Goal: Task Accomplishment & Management: Manage account settings

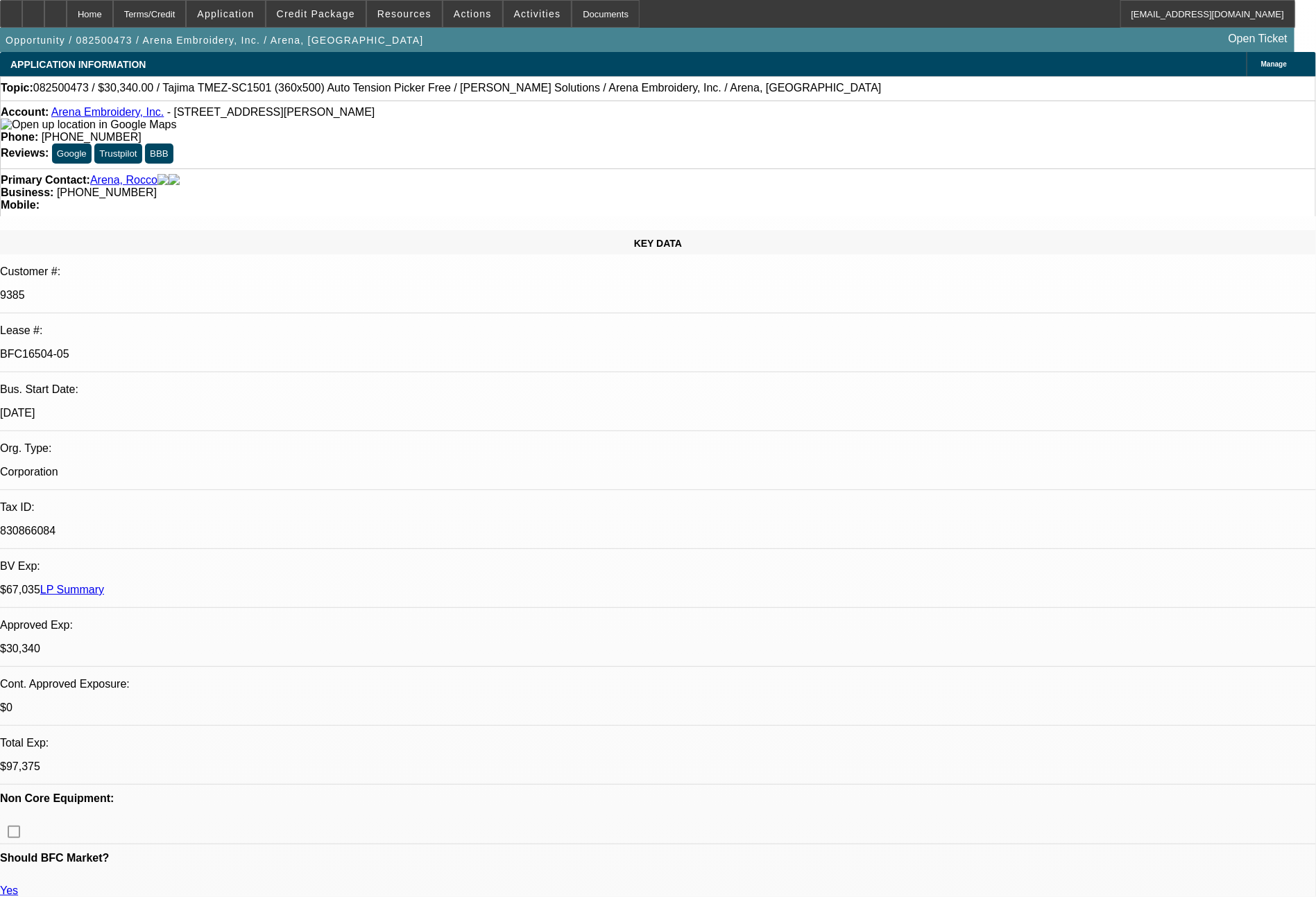
select select "0"
select select "2"
select select "0.1"
select select "4"
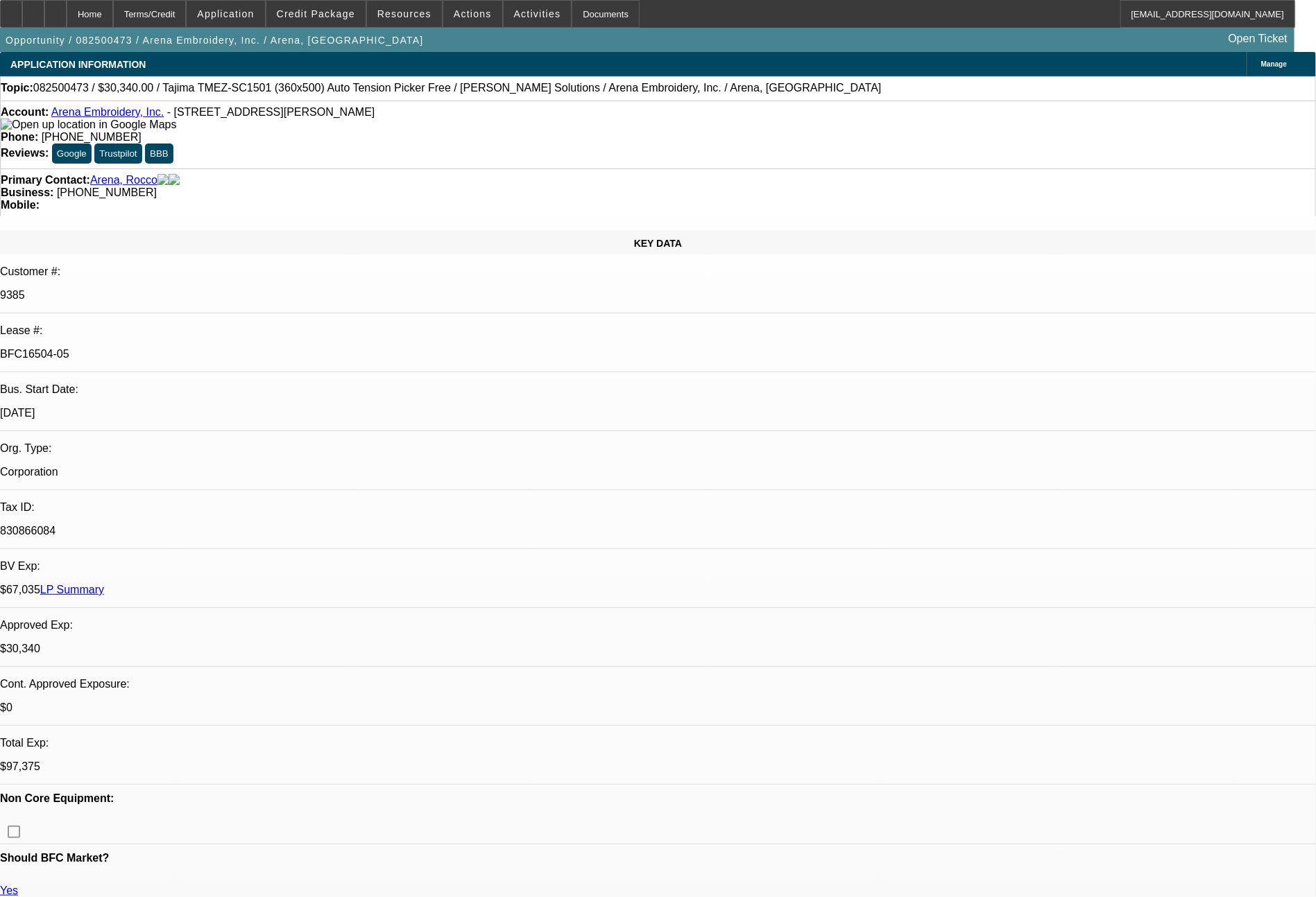
select select "0"
select select "2"
select select "0.1"
select select "4"
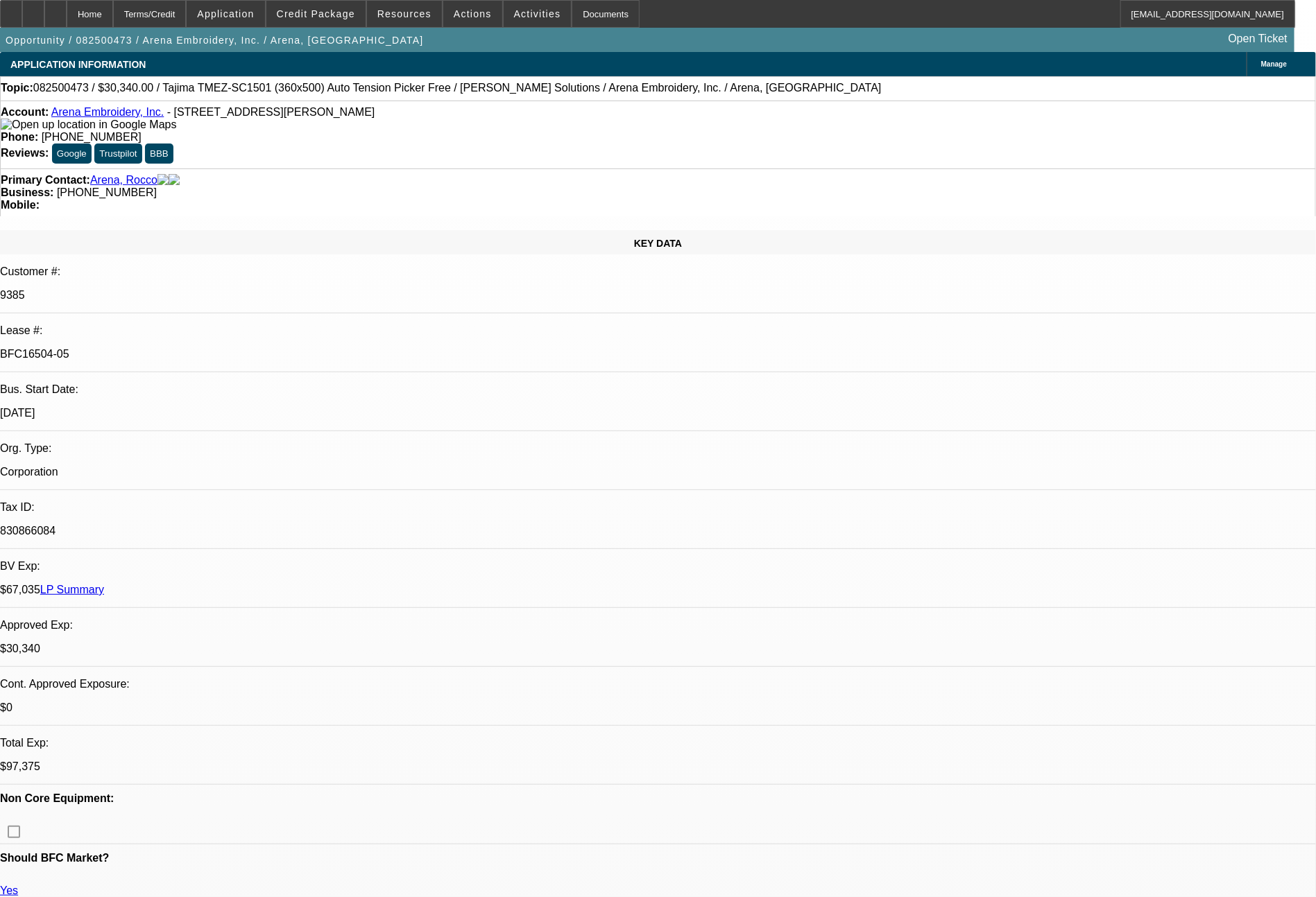
select select "0"
select select "2"
select select "0.1"
select select "4"
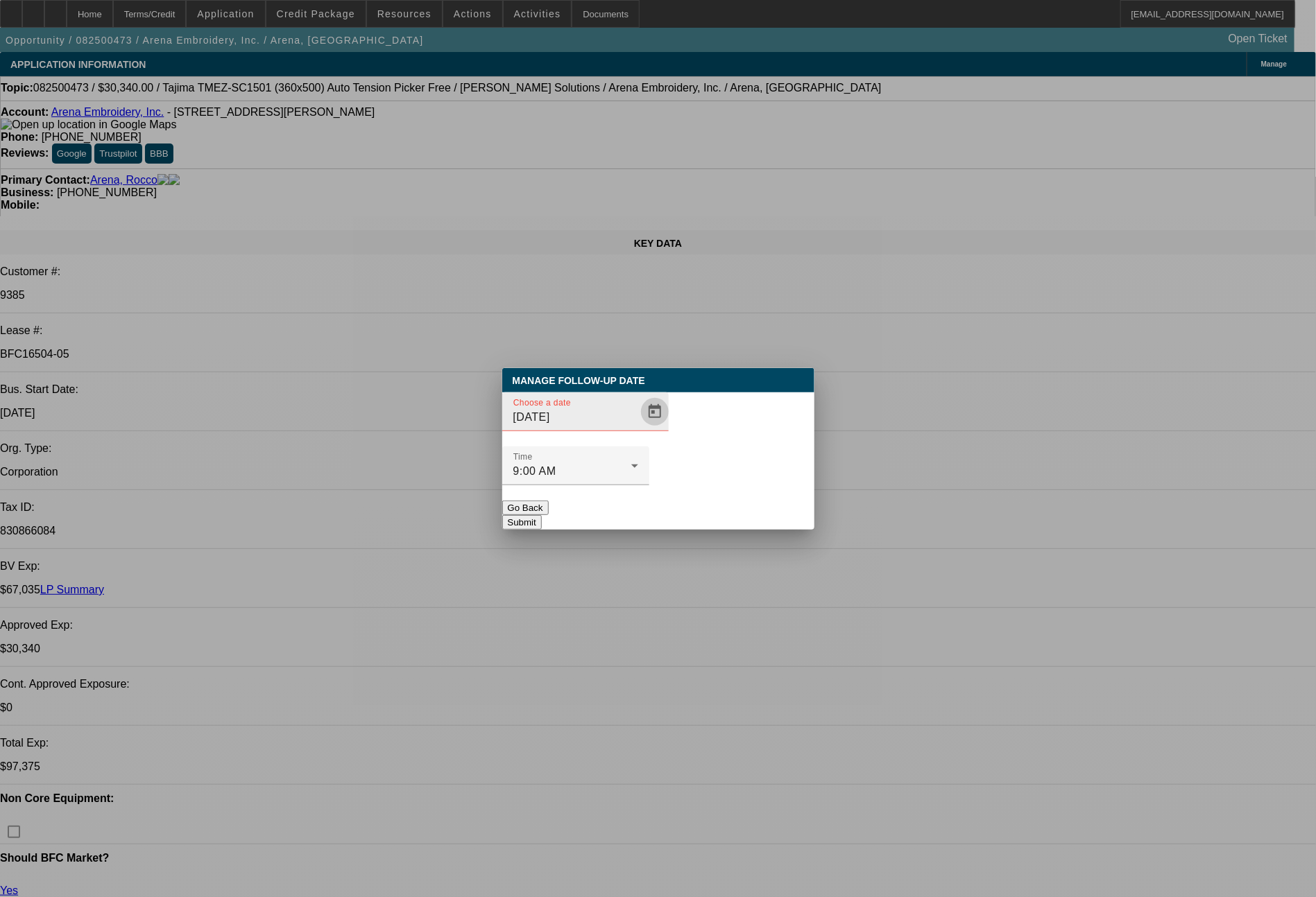
click at [638, 428] on span "Open calendar" at bounding box center [655, 411] width 34 height 34
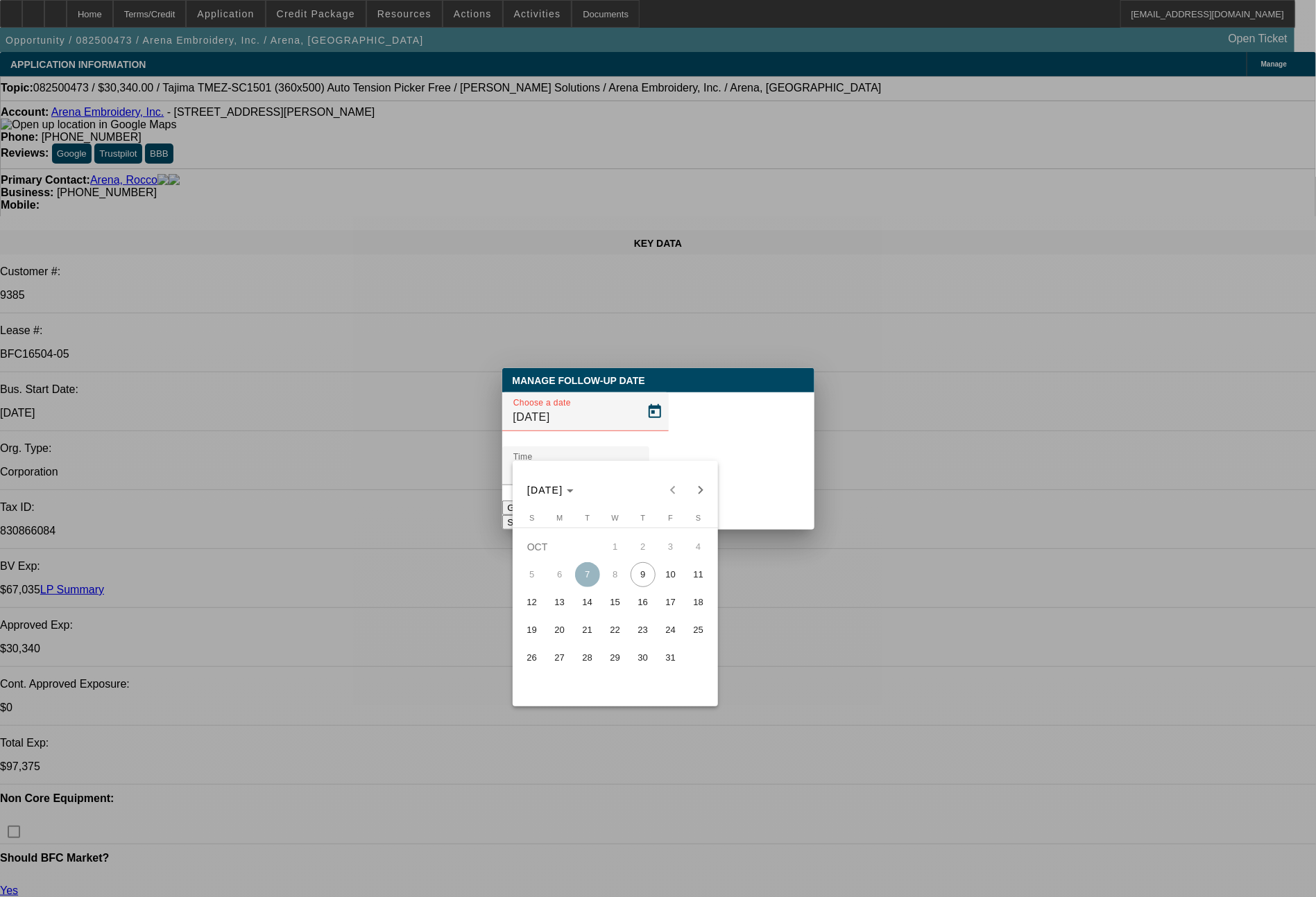
click at [659, 583] on span "10" at bounding box center [670, 574] width 25 height 25
type input "10/10/2025"
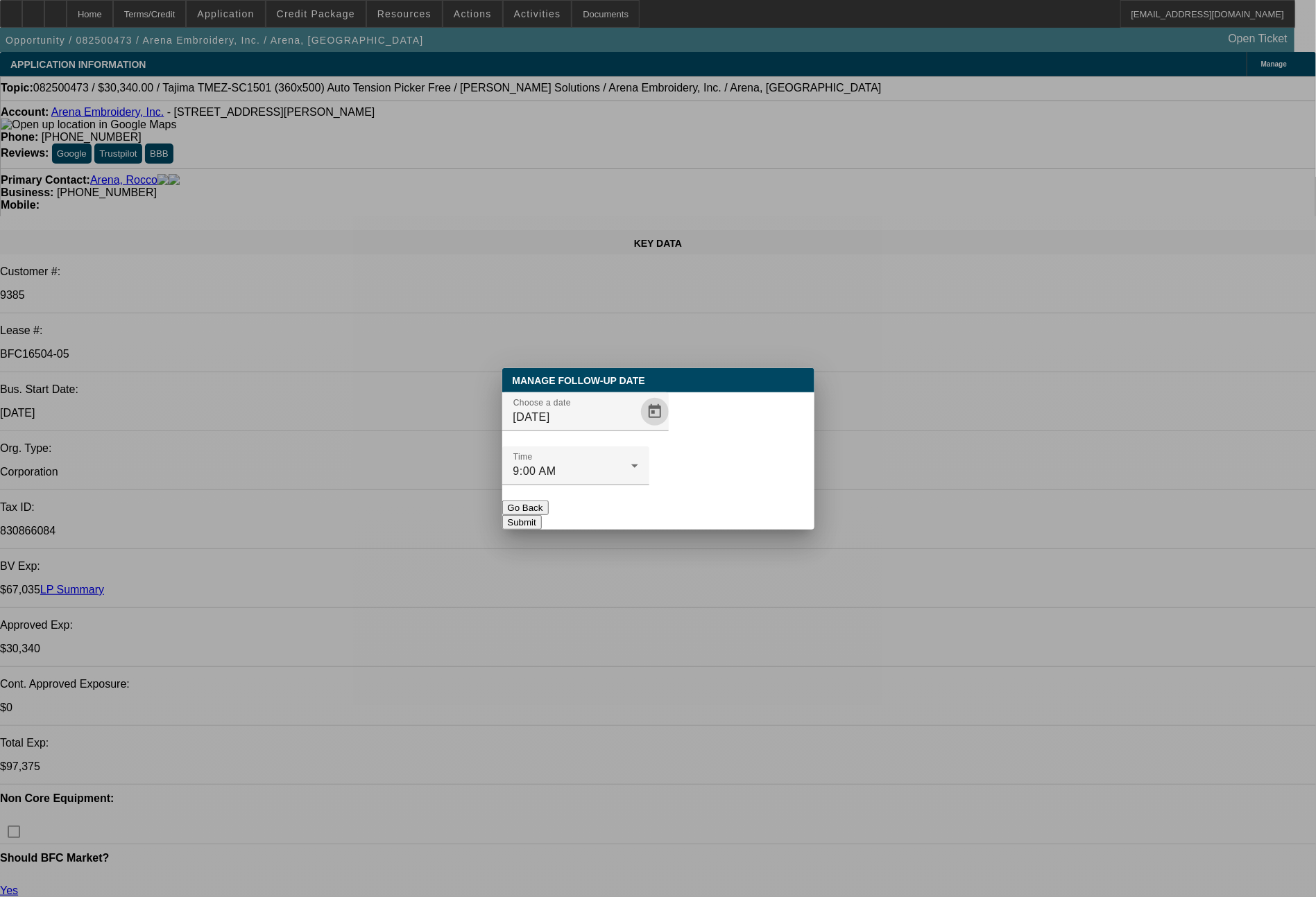
click at [542, 515] on button "Submit" at bounding box center [522, 522] width 39 height 15
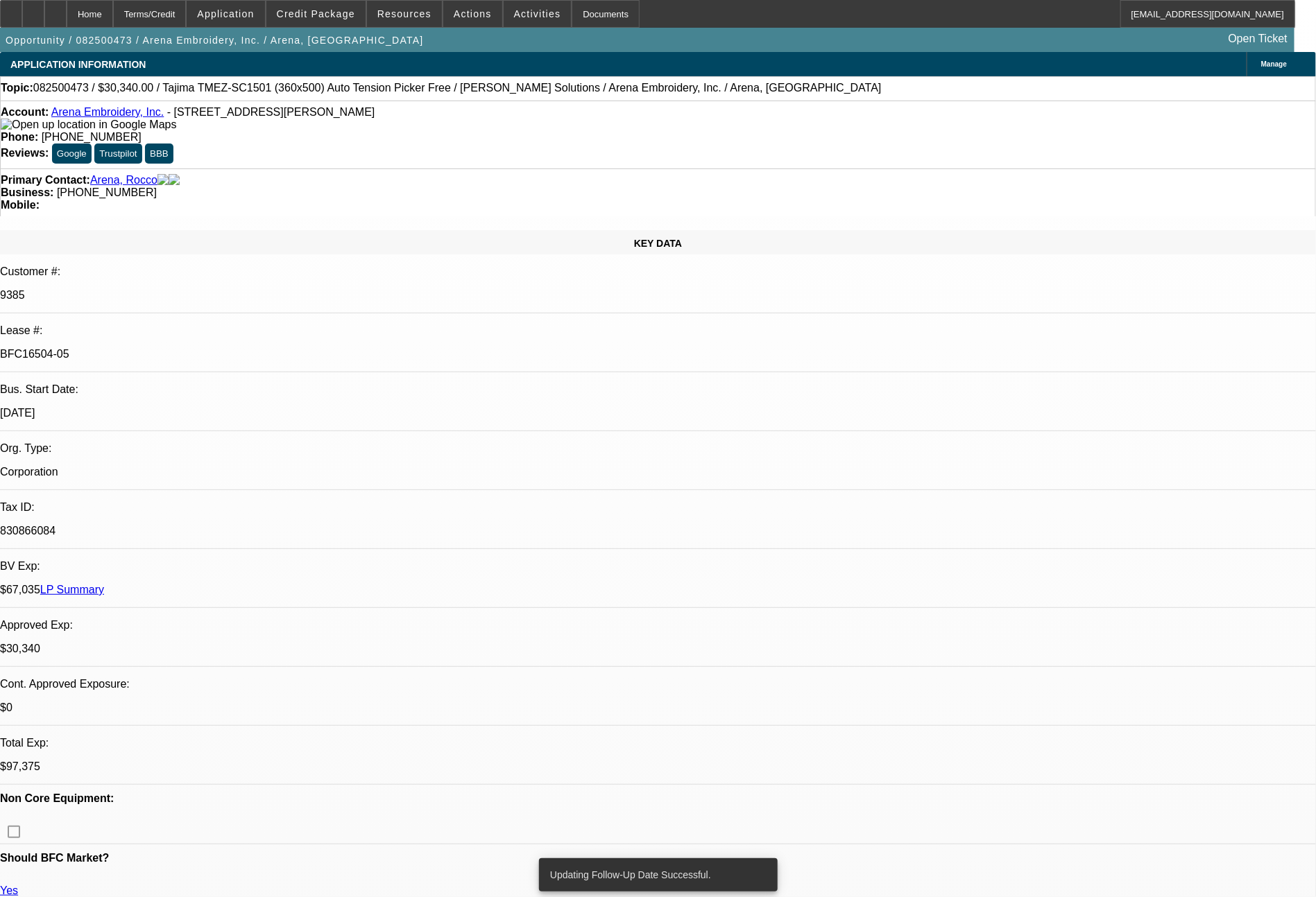
scroll to position [785, 0]
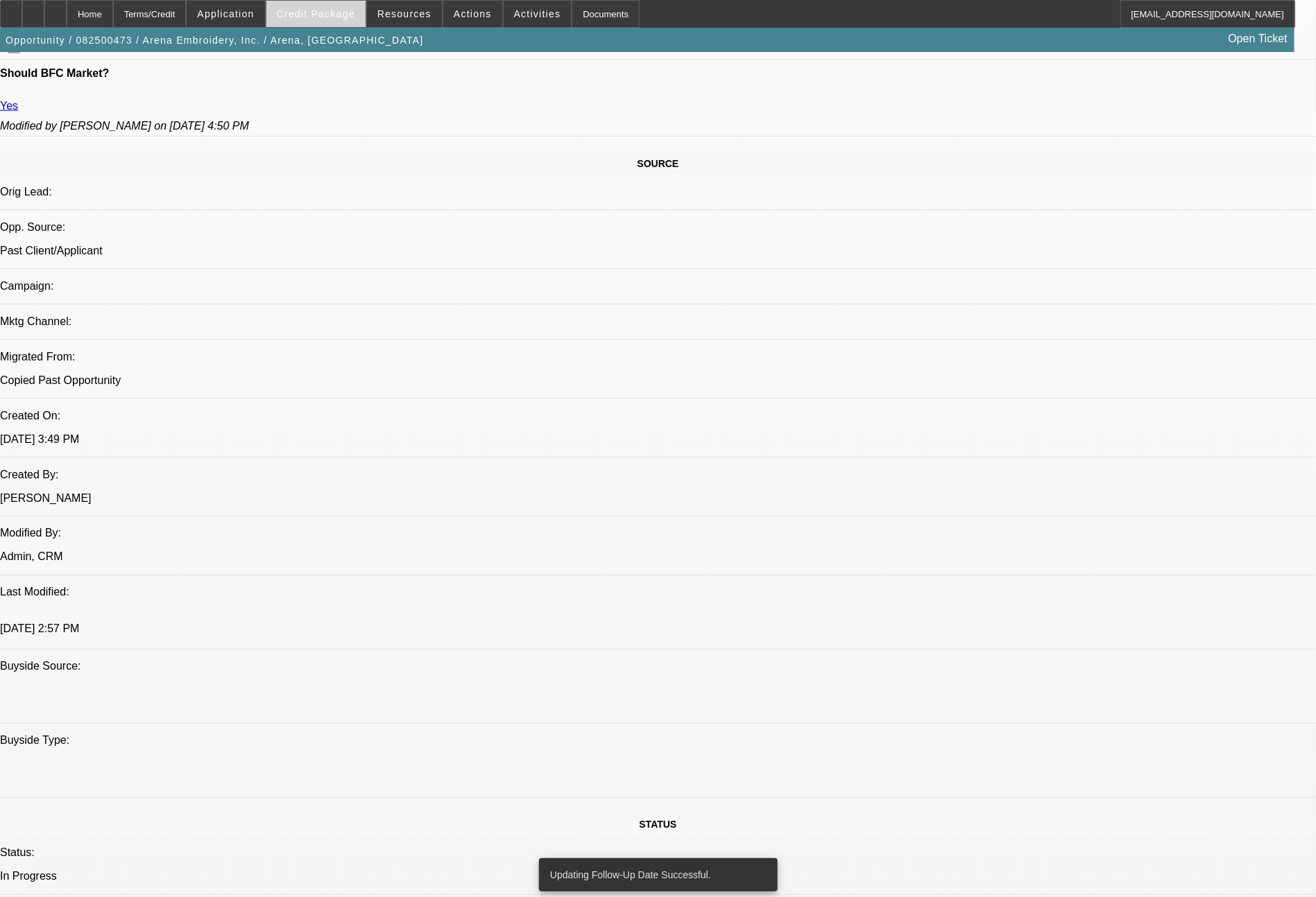
click at [325, 9] on span "Credit Package" at bounding box center [315, 13] width 78 height 11
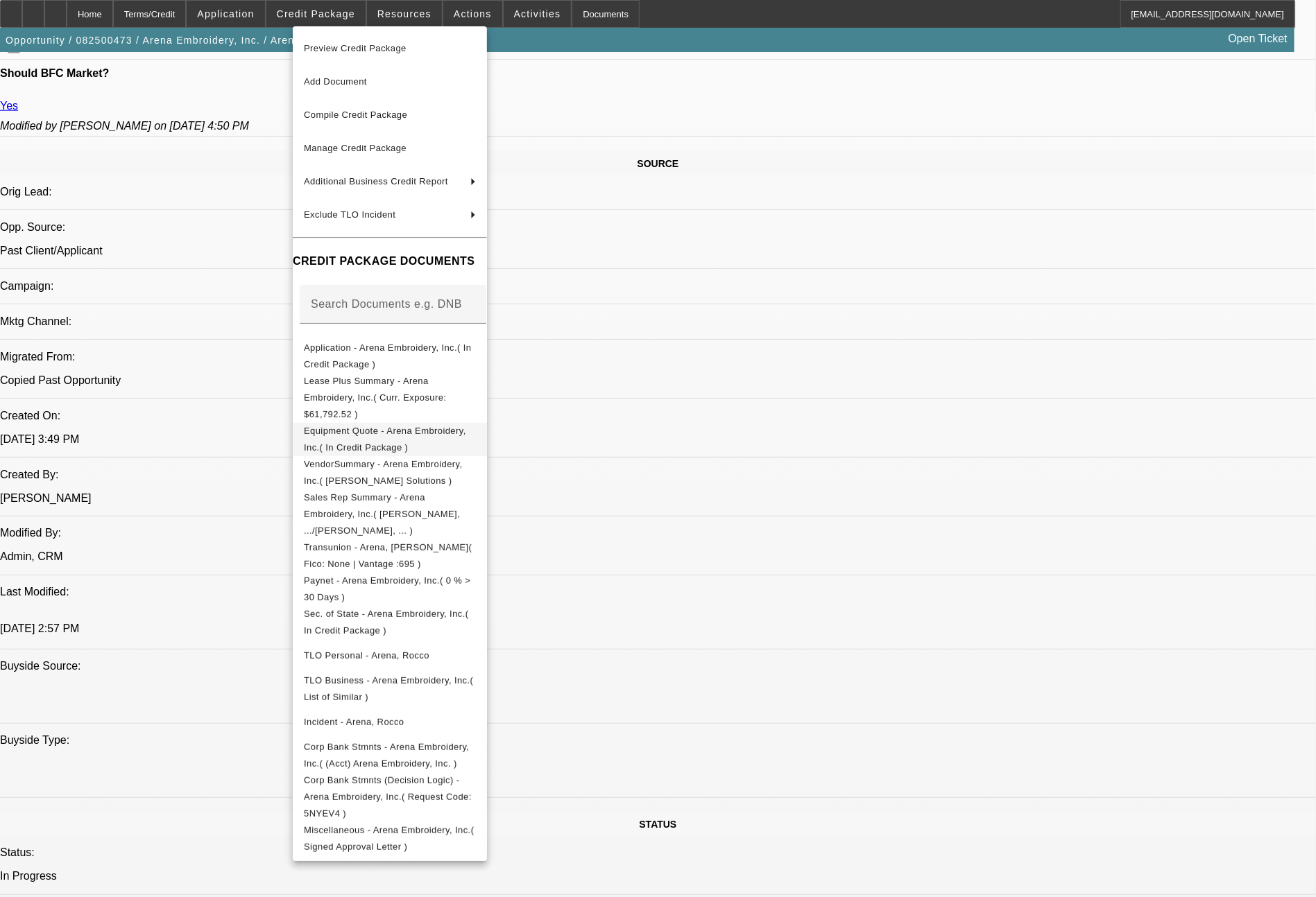
click at [411, 425] on span "Equipment Quote - Arena Embroidery, Inc.( In Credit Package )" at bounding box center [385, 438] width 162 height 27
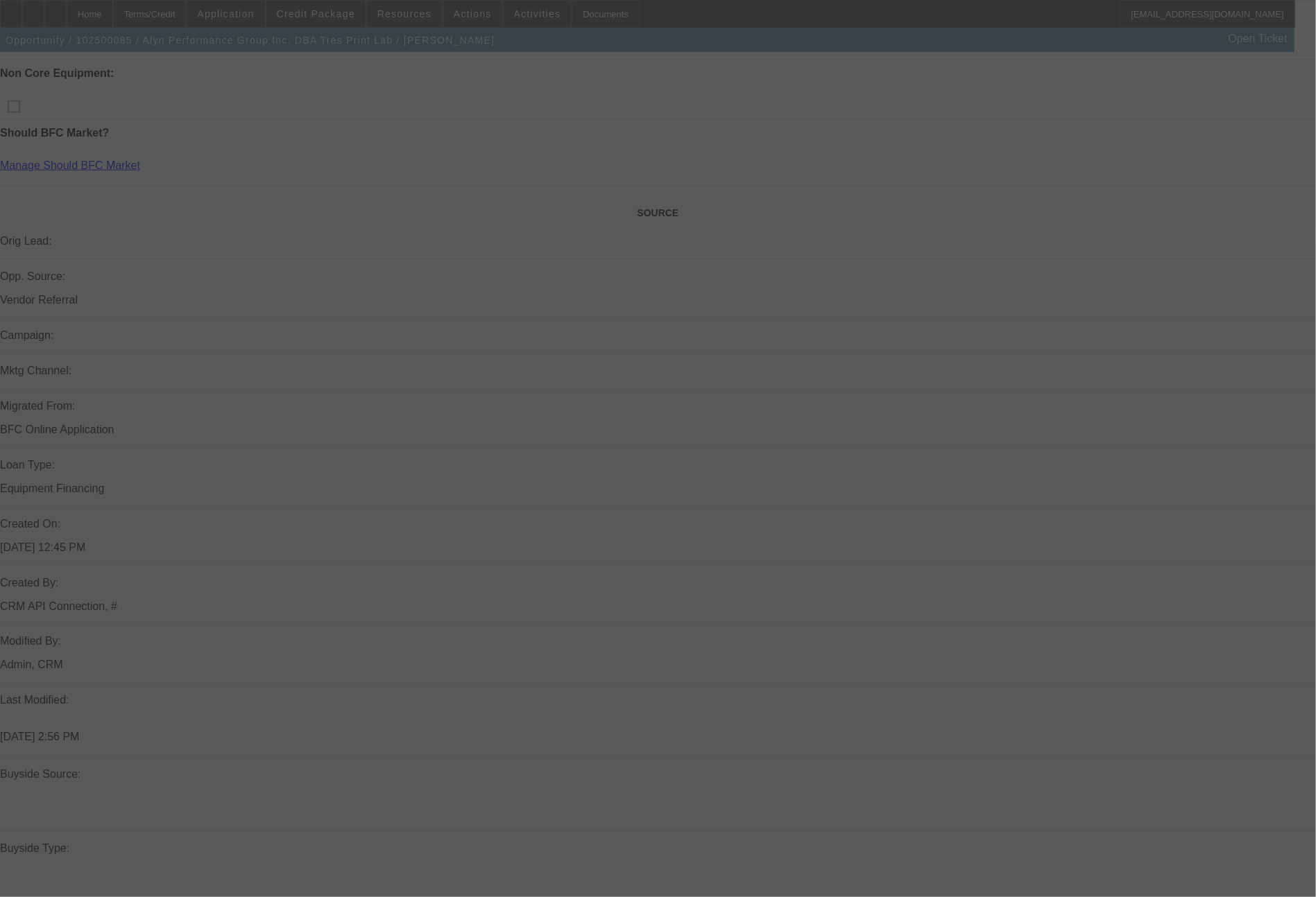
scroll to position [785, 0]
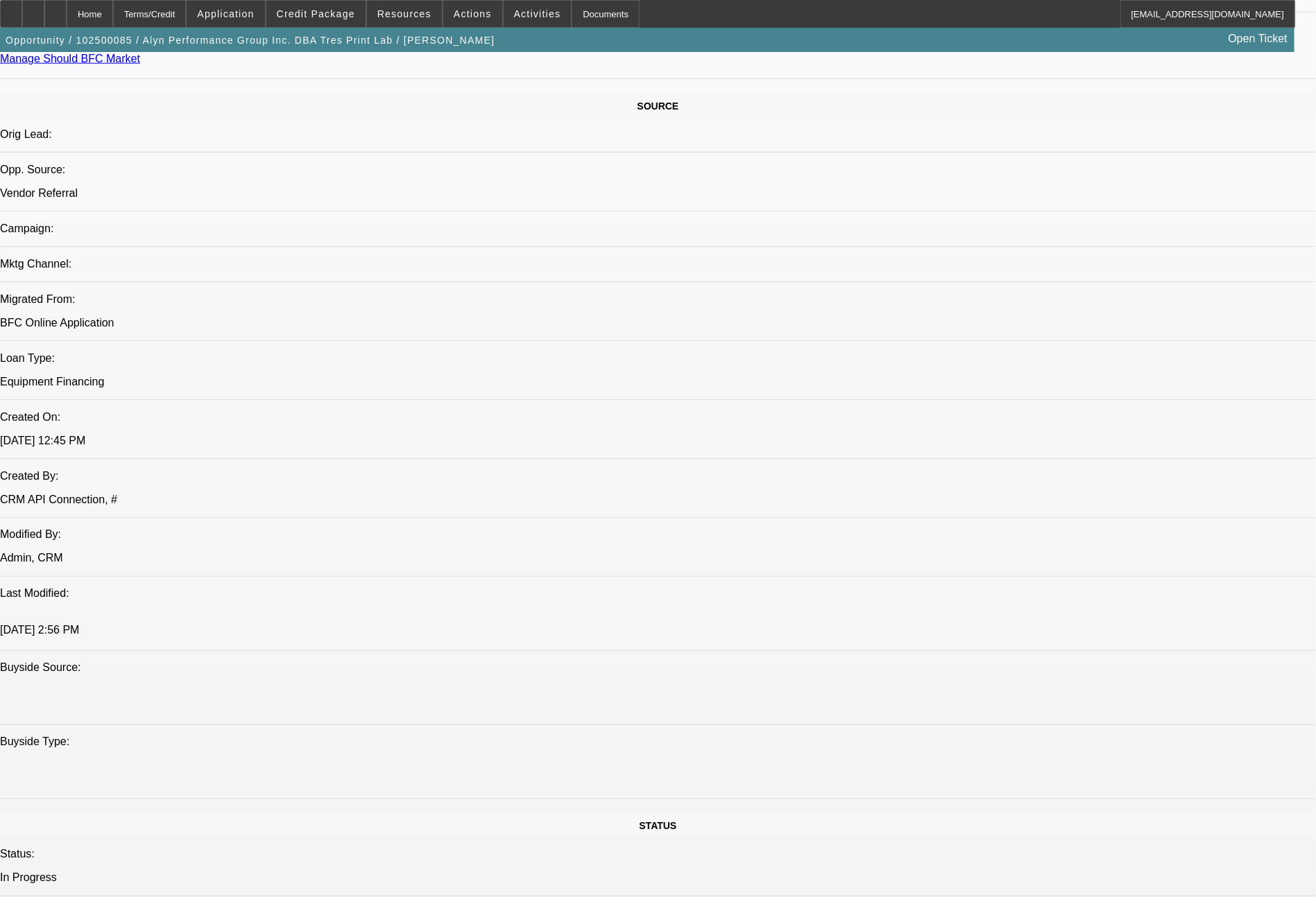
select select "0"
select select "6"
select select "0"
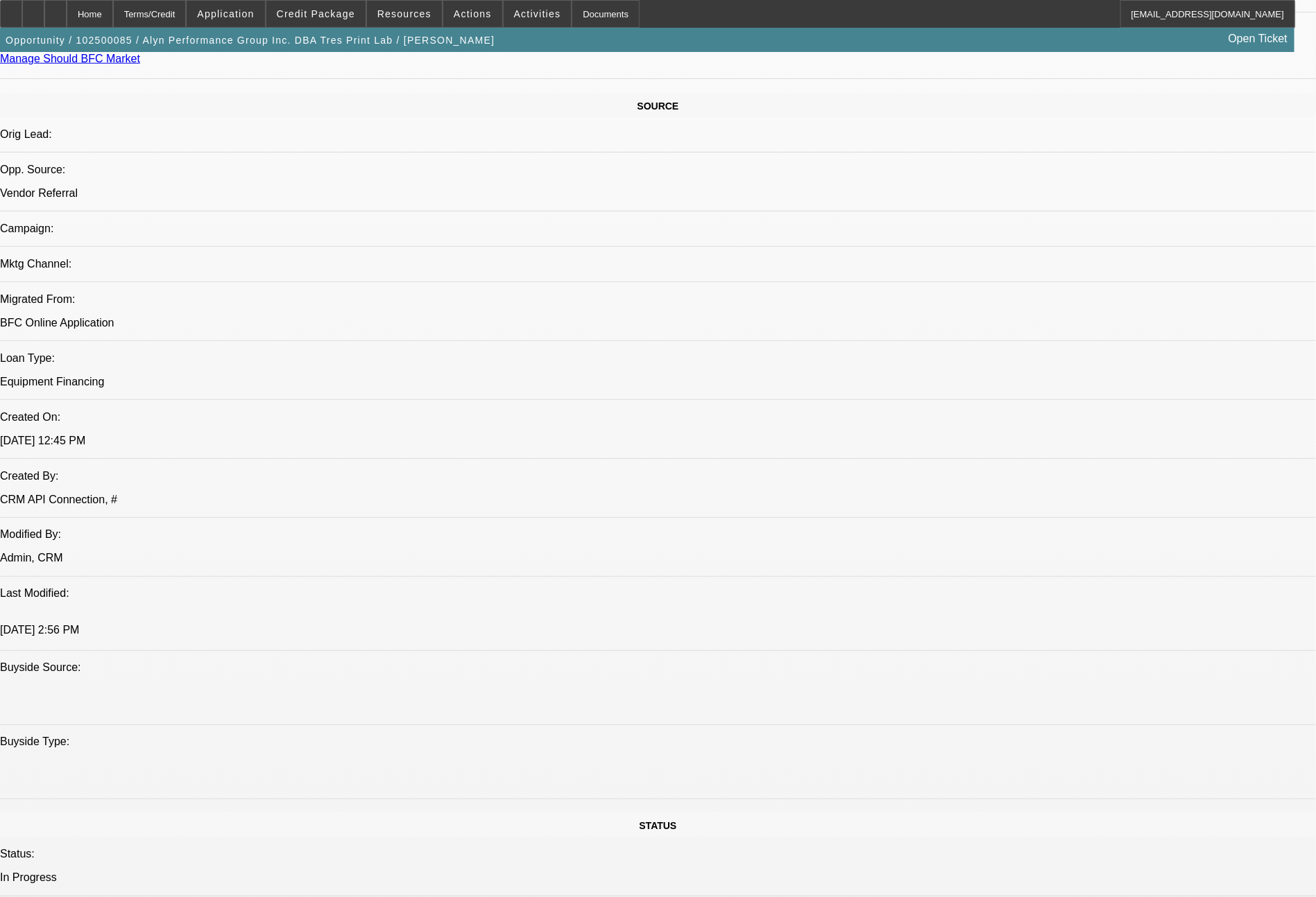
select select "0"
select select "6"
select select "0"
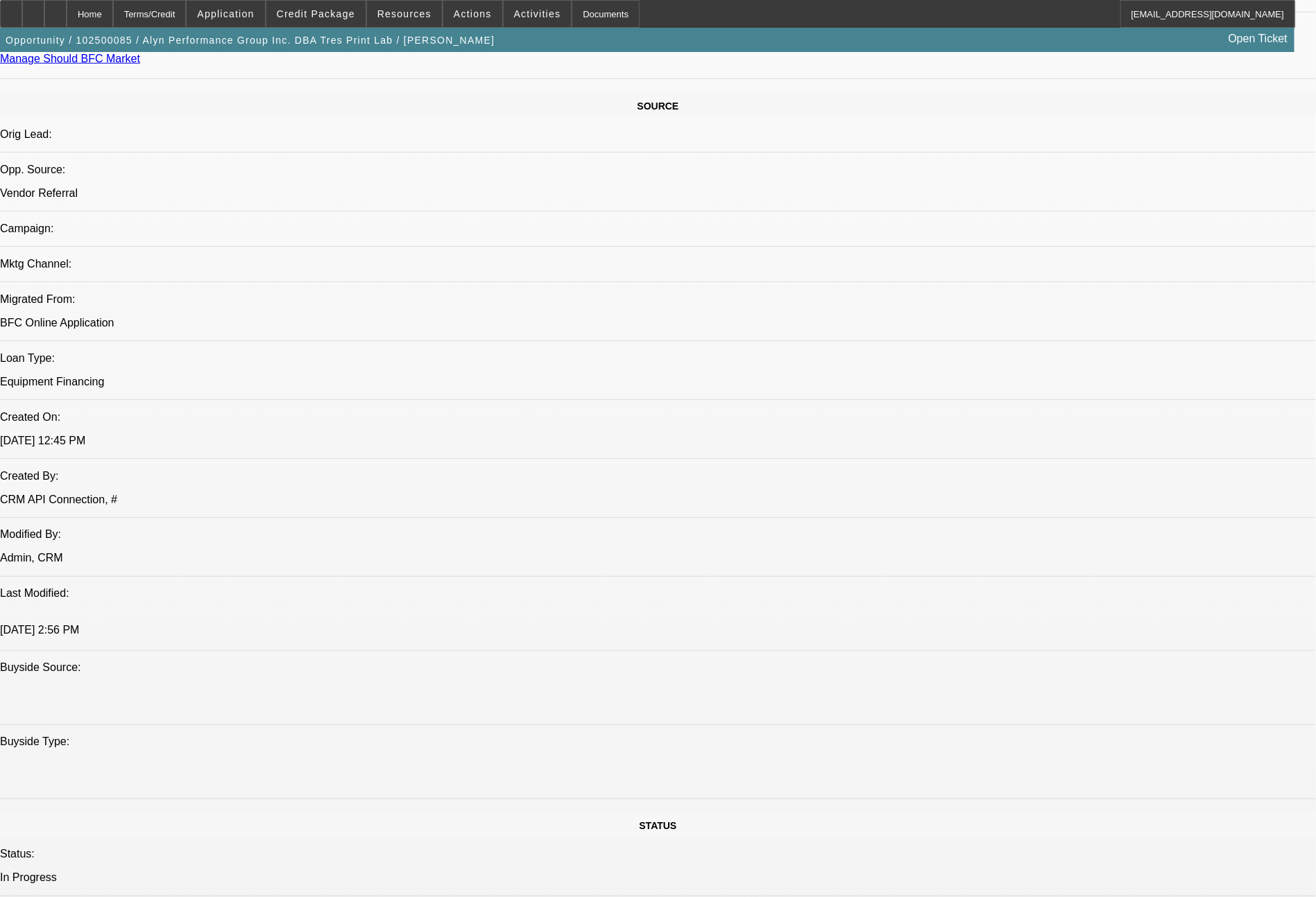
select select "0.1"
select select "4"
select select "0"
select select "0.1"
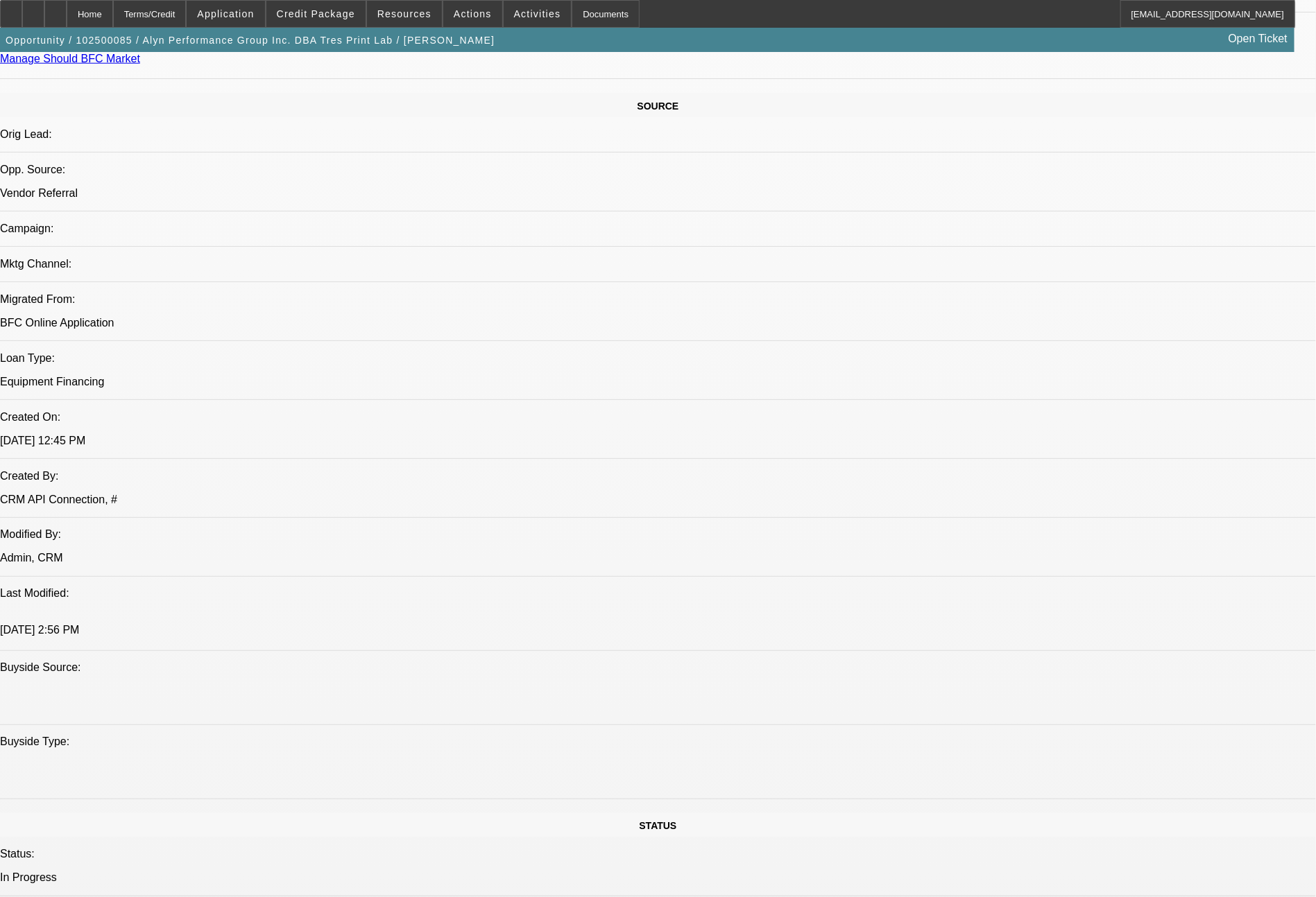
select select "4"
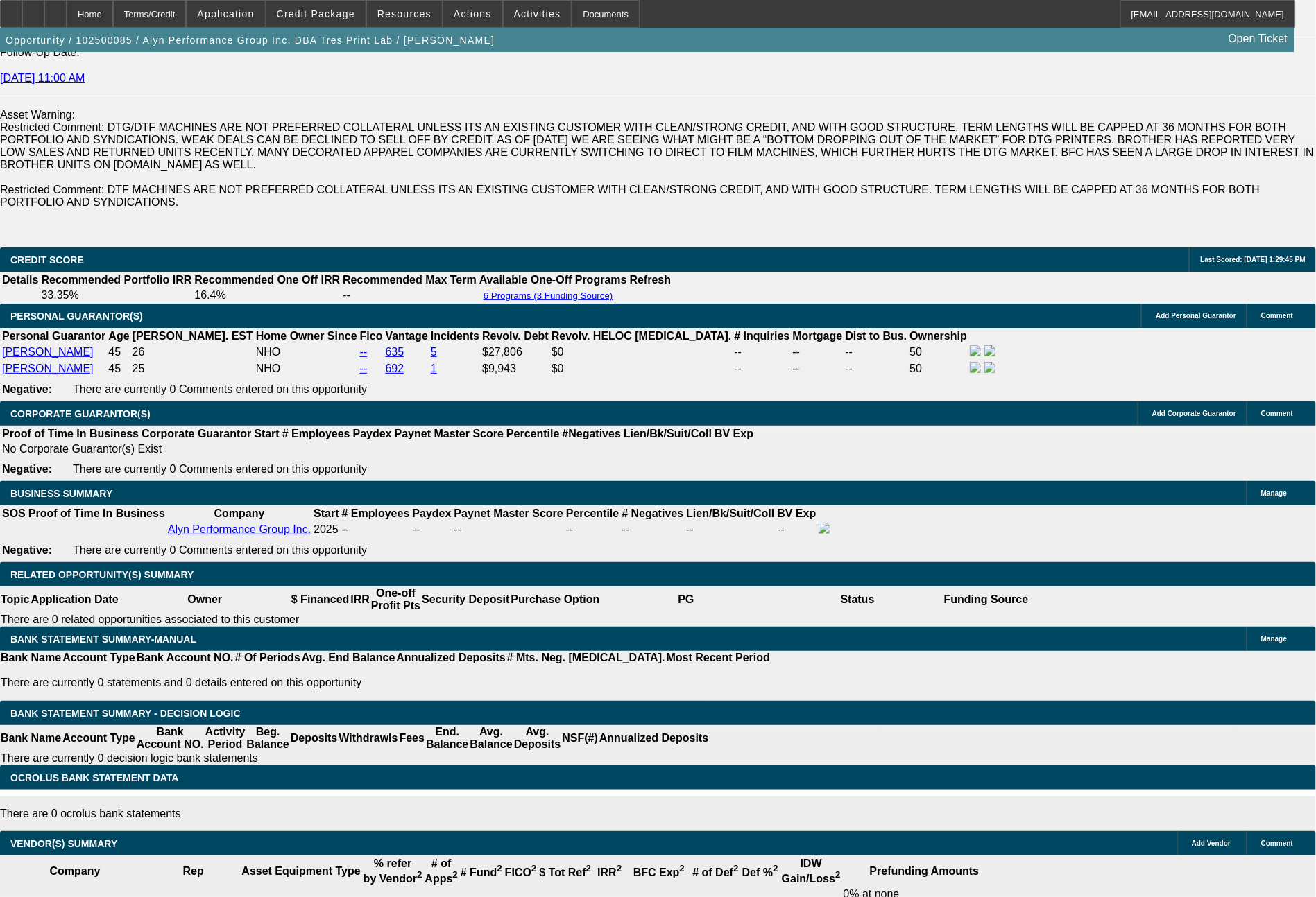
scroll to position [2014, 0]
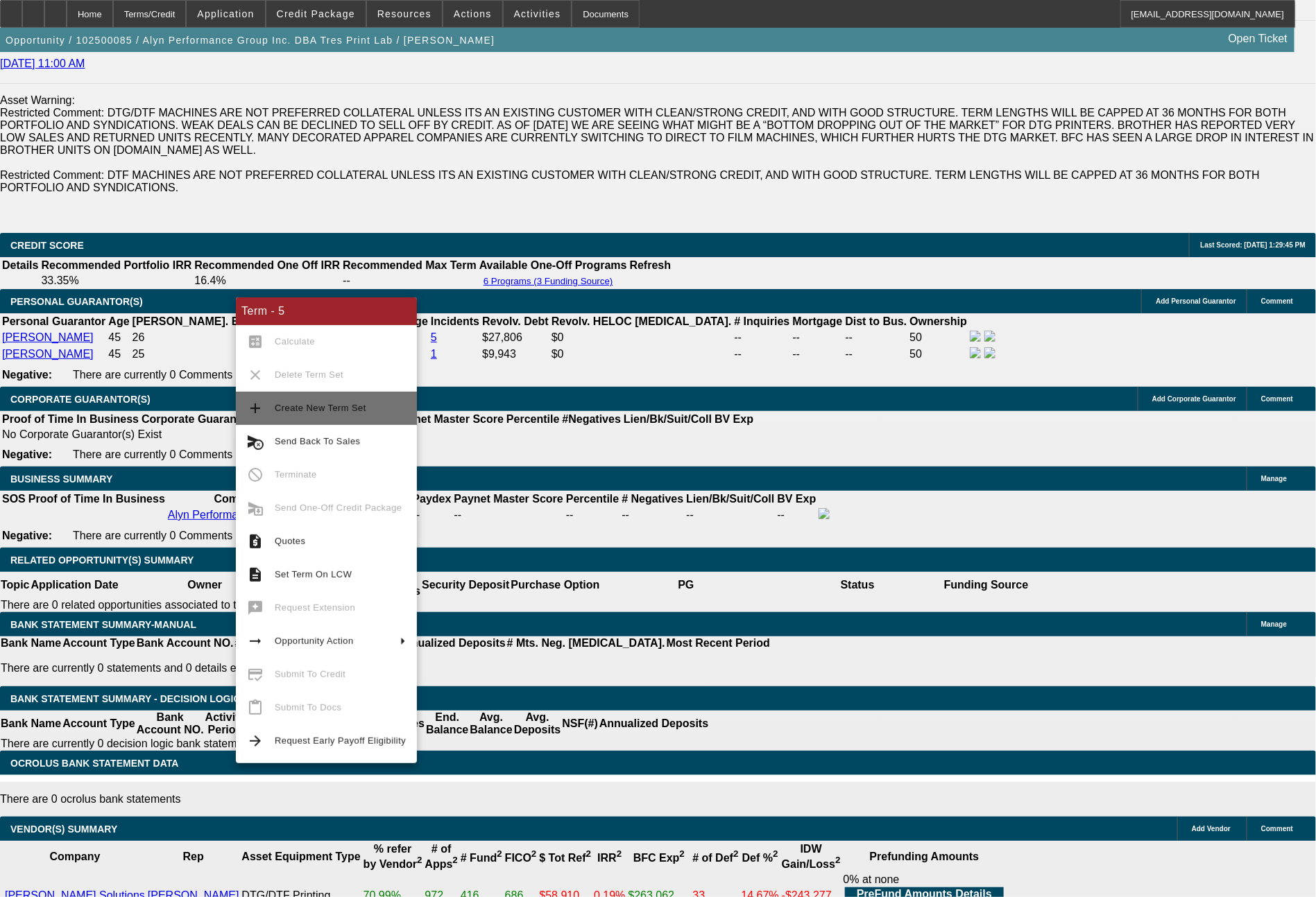
click at [360, 414] on span "Create New Term Set" at bounding box center [340, 408] width 131 height 17
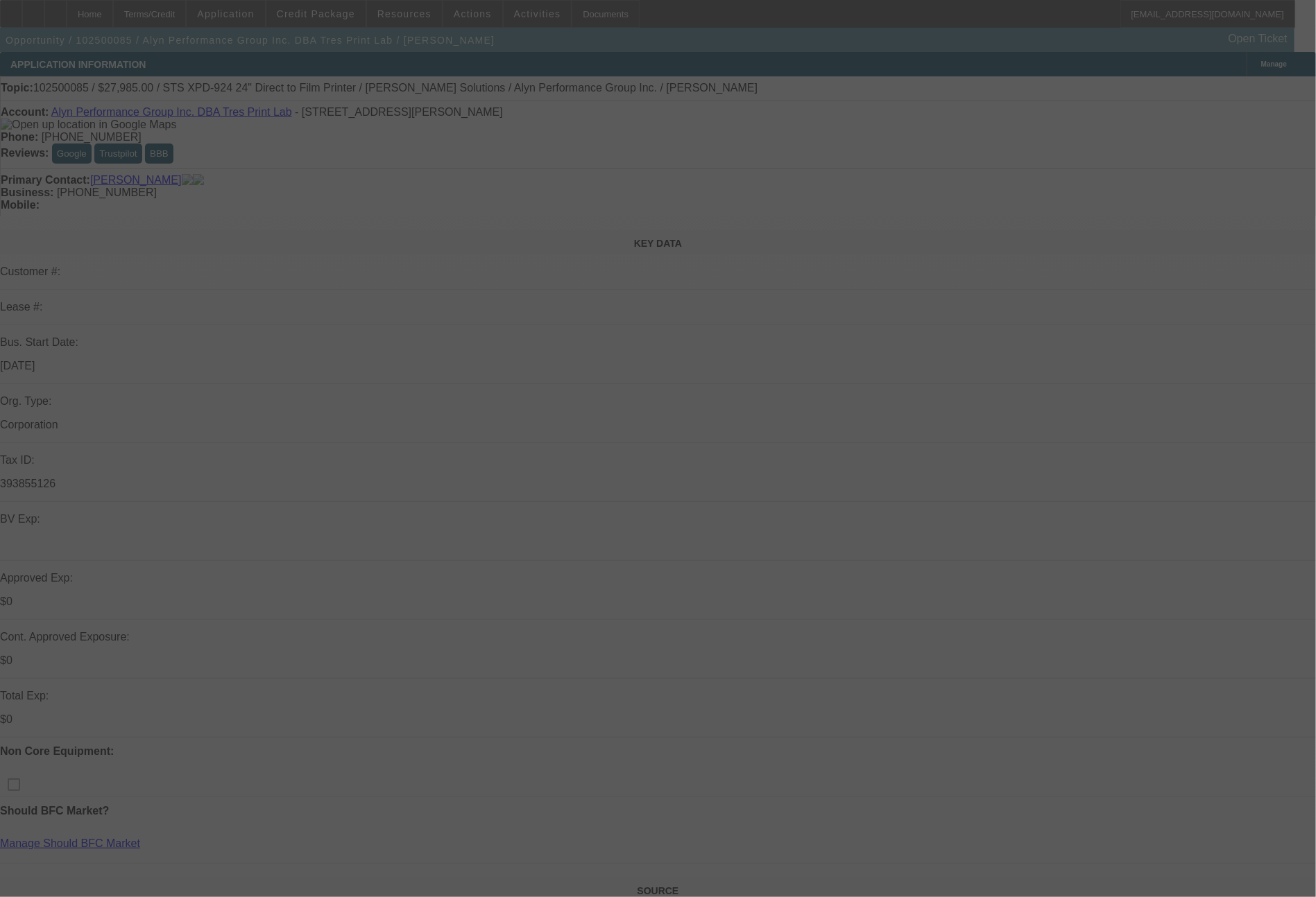
select select "0"
select select "6"
select select "0"
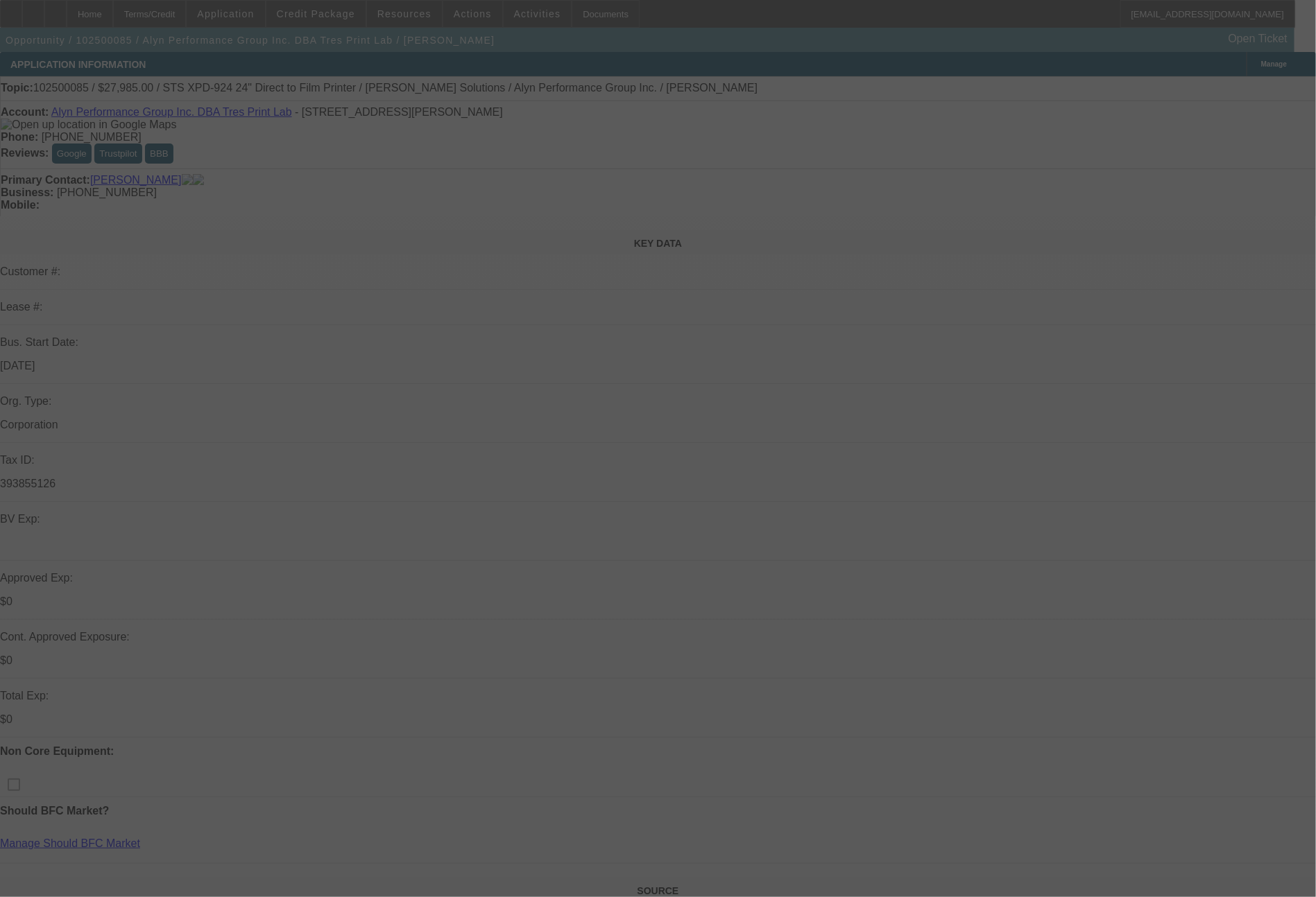
select select "0"
select select "6"
select select "0"
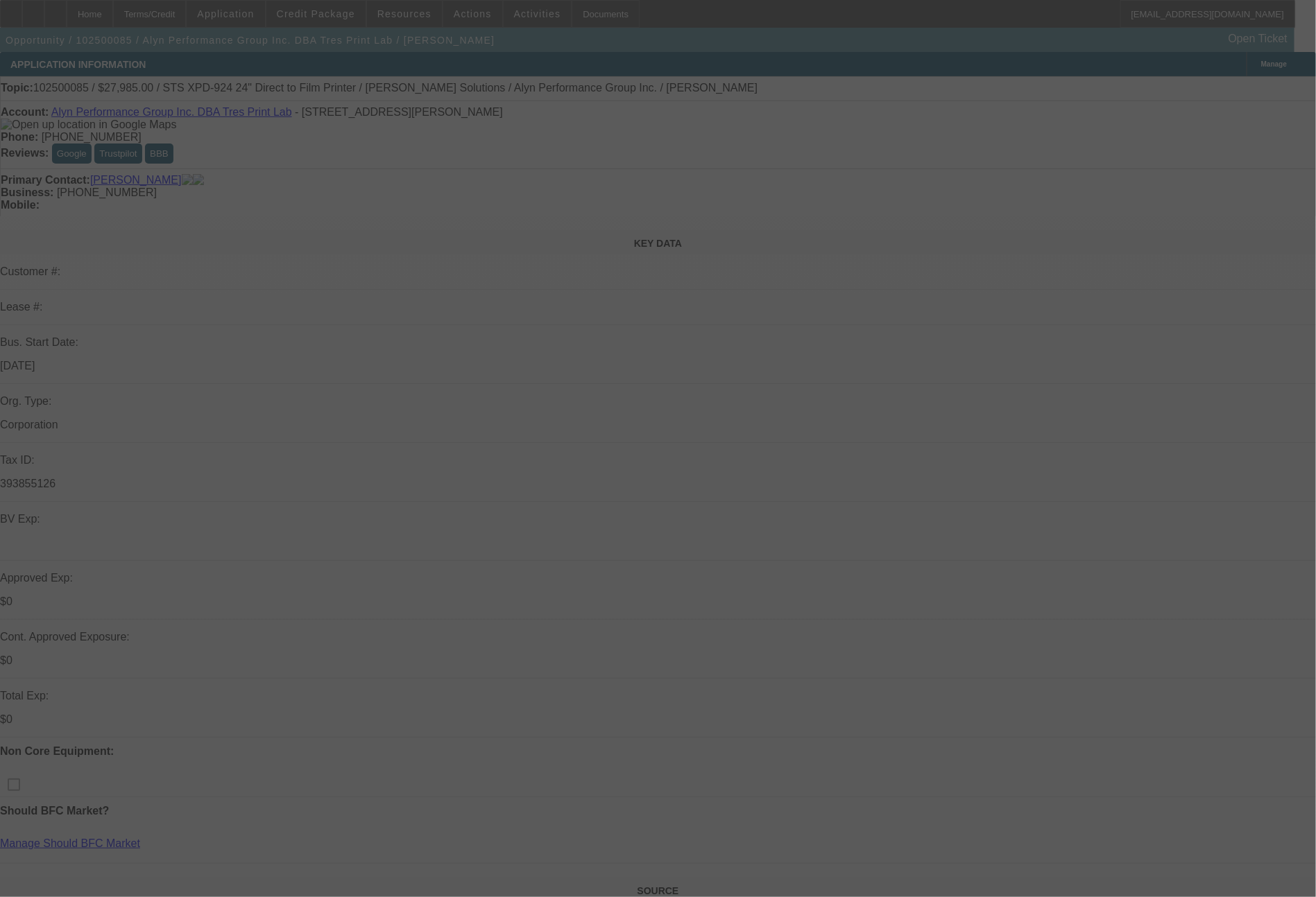
select select "0"
select select "6"
select select "0"
select select "0.1"
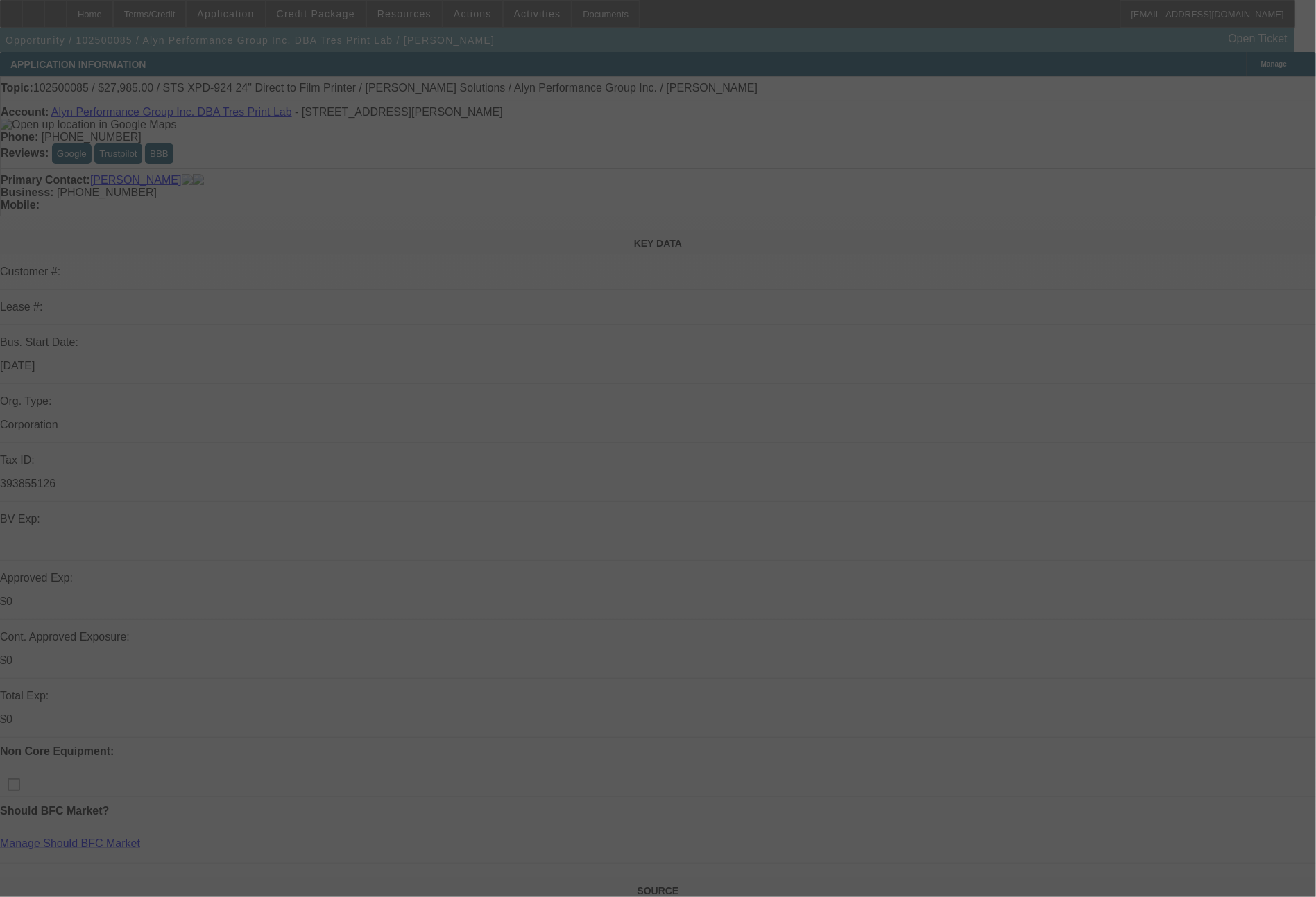
select select "4"
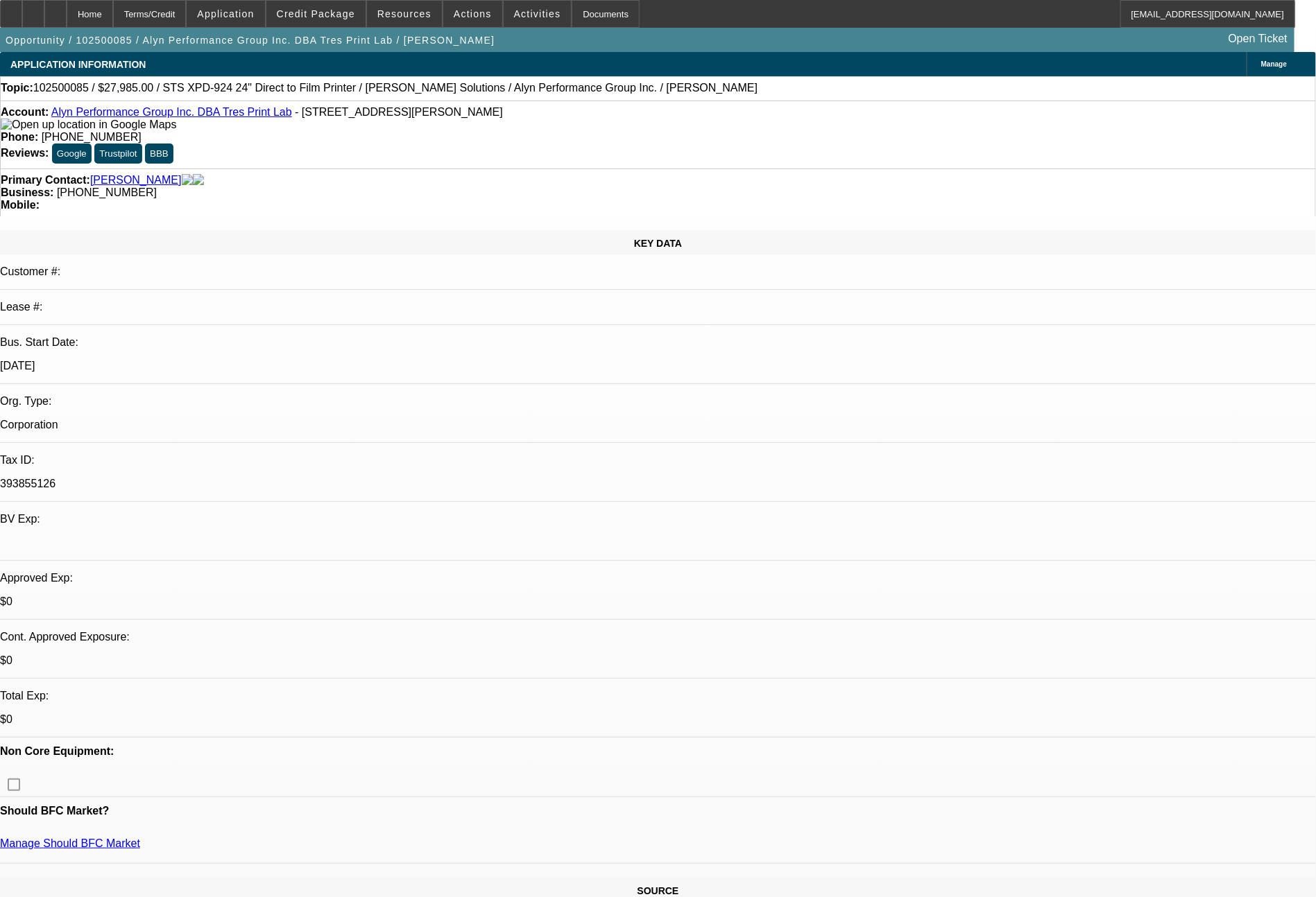
drag, startPoint x: 1268, startPoint y: 617, endPoint x: 1020, endPoint y: 588, distance: 249.7
copy tr "Bill - see notes for detail. Finpac says the deal does not score in their syste…"
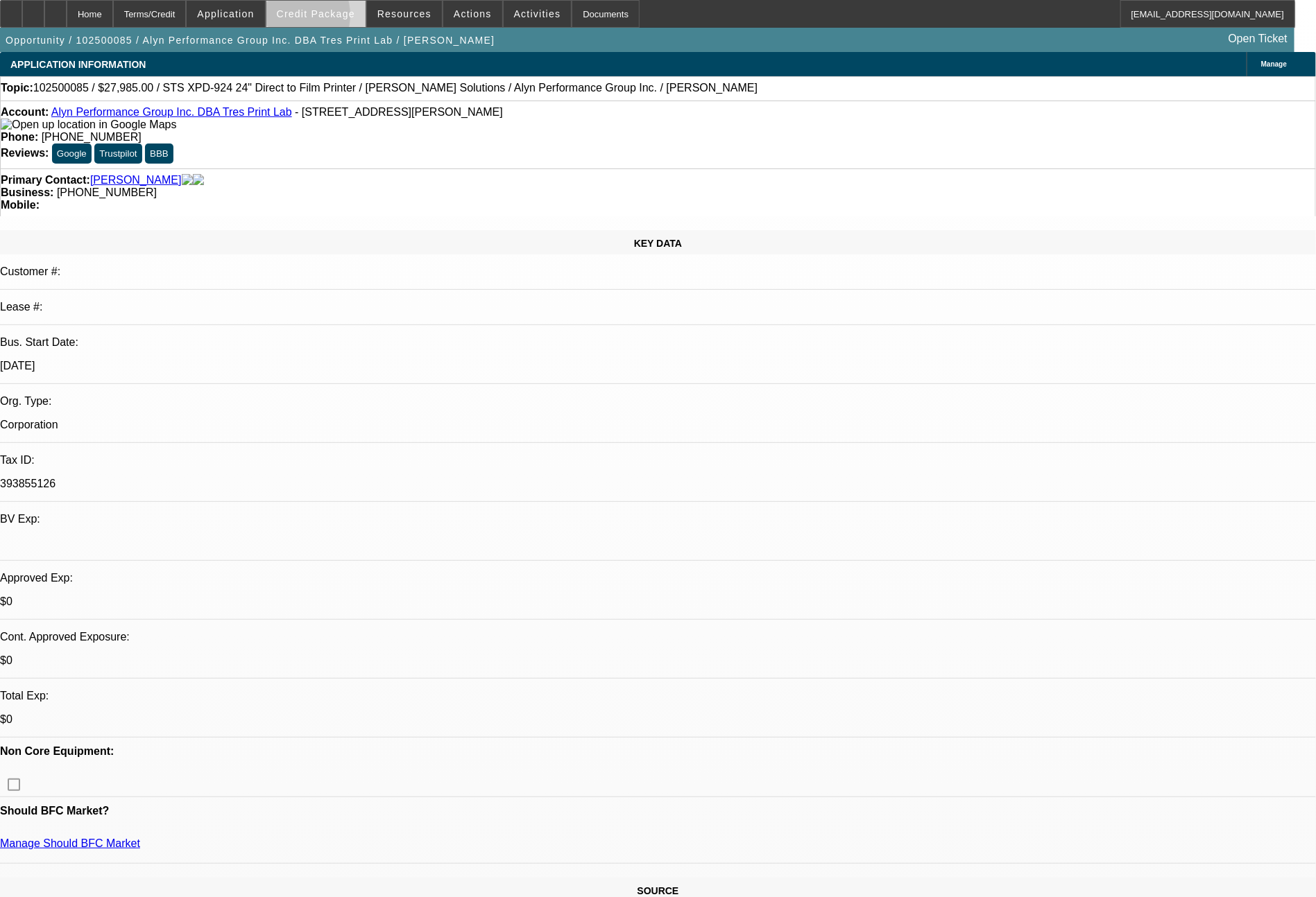
click at [316, 19] on span "Credit Package" at bounding box center [315, 13] width 78 height 11
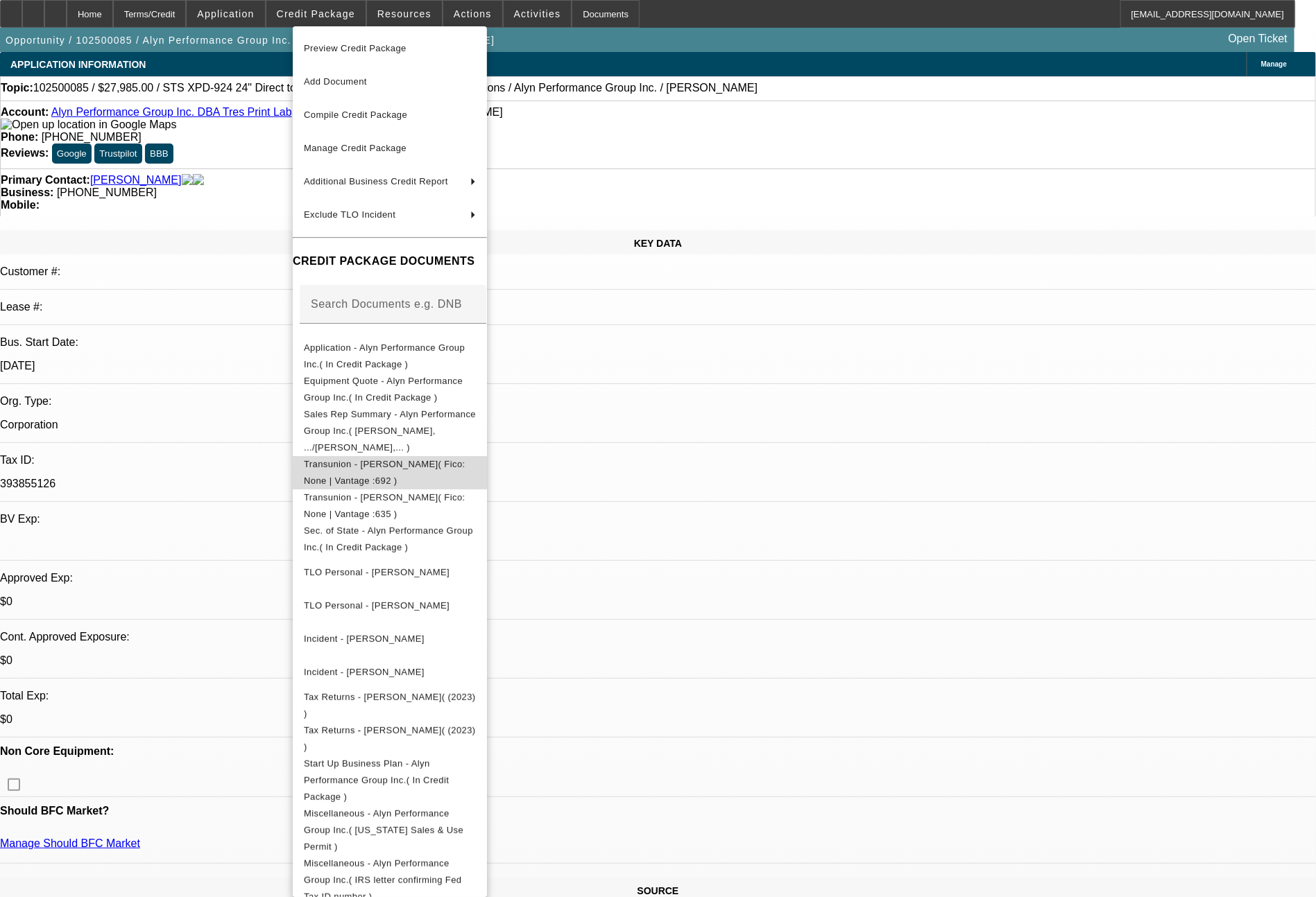
click at [417, 456] on span "Transunion - Ramirez, Lynda( Fico: None | Vantage :692 )" at bounding box center [390, 473] width 172 height 34
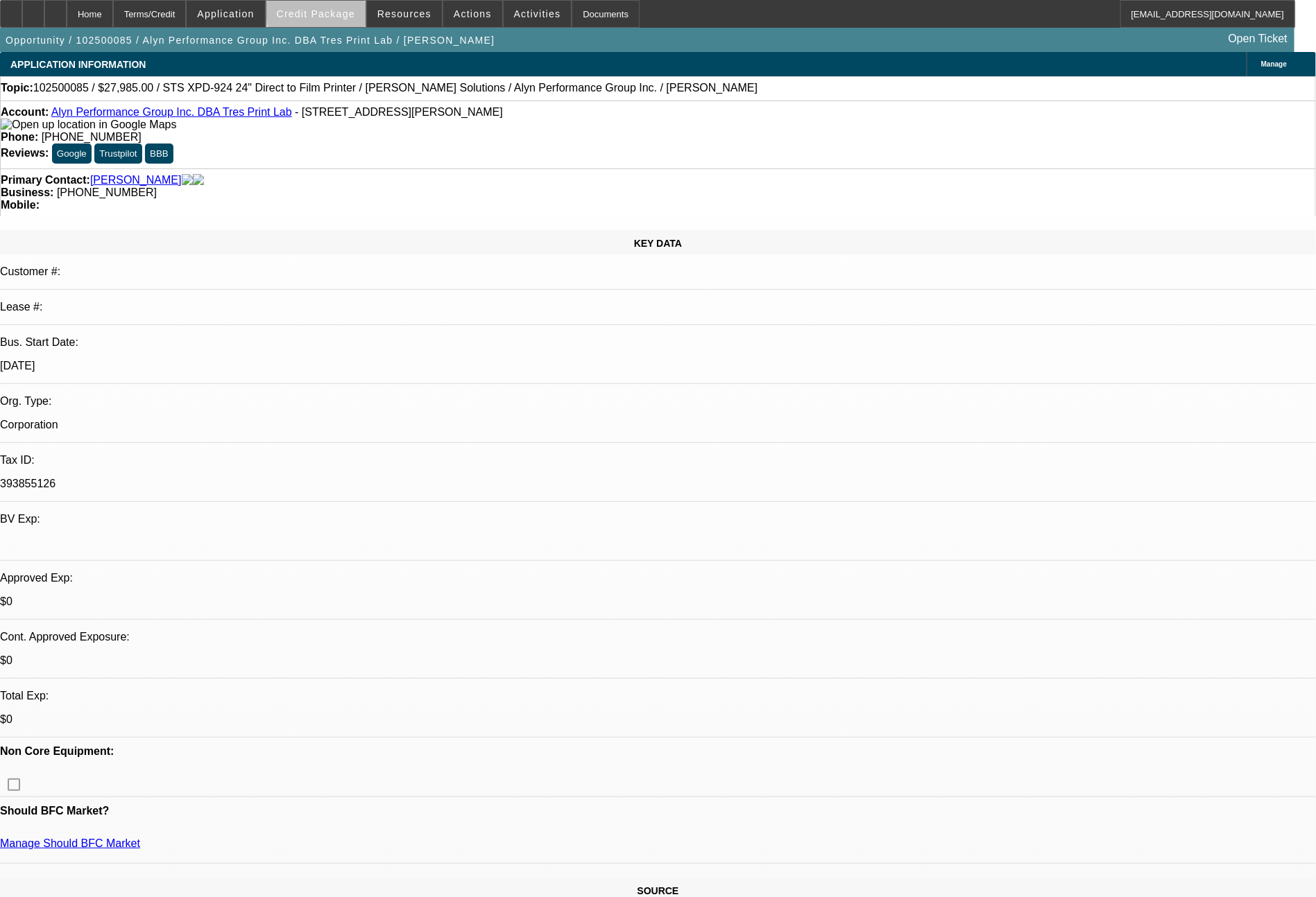
click at [350, 11] on span "Credit Package" at bounding box center [315, 13] width 78 height 11
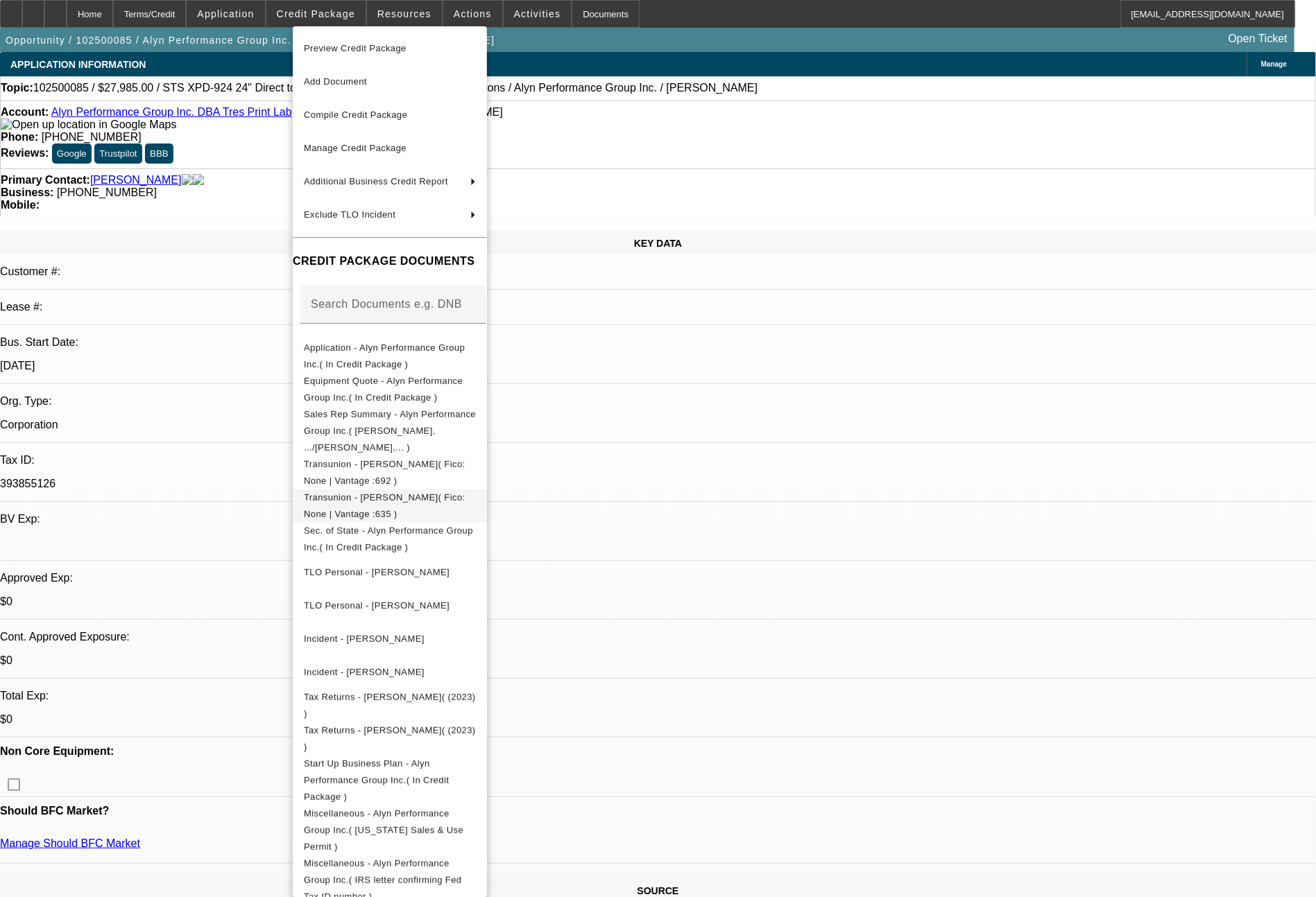
click at [441, 489] on button "Transunion - De Anda, Alejandra( Fico: None | Vantage :635 )" at bounding box center [389, 506] width 194 height 34
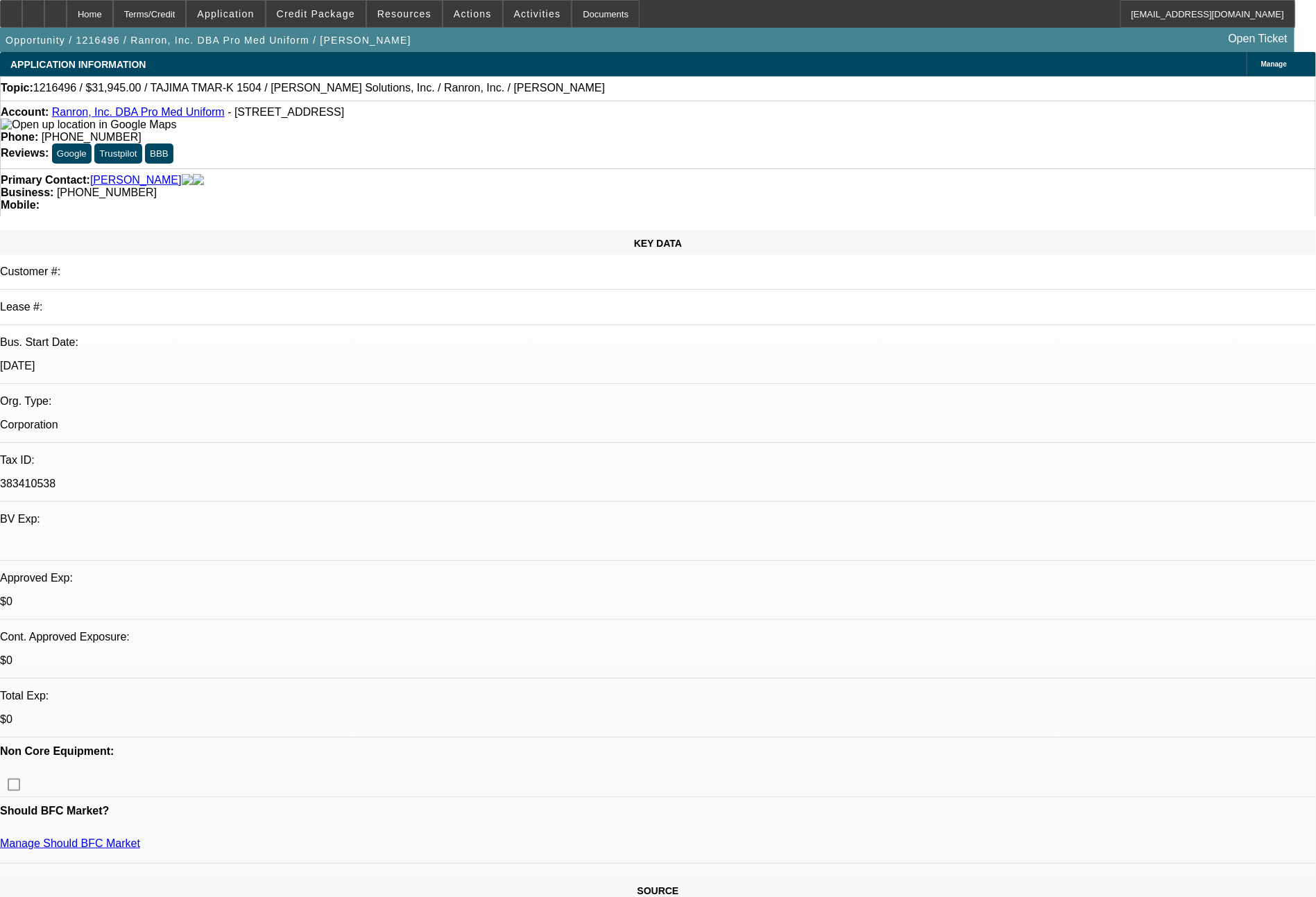
select select "0"
select select "2"
select select "0"
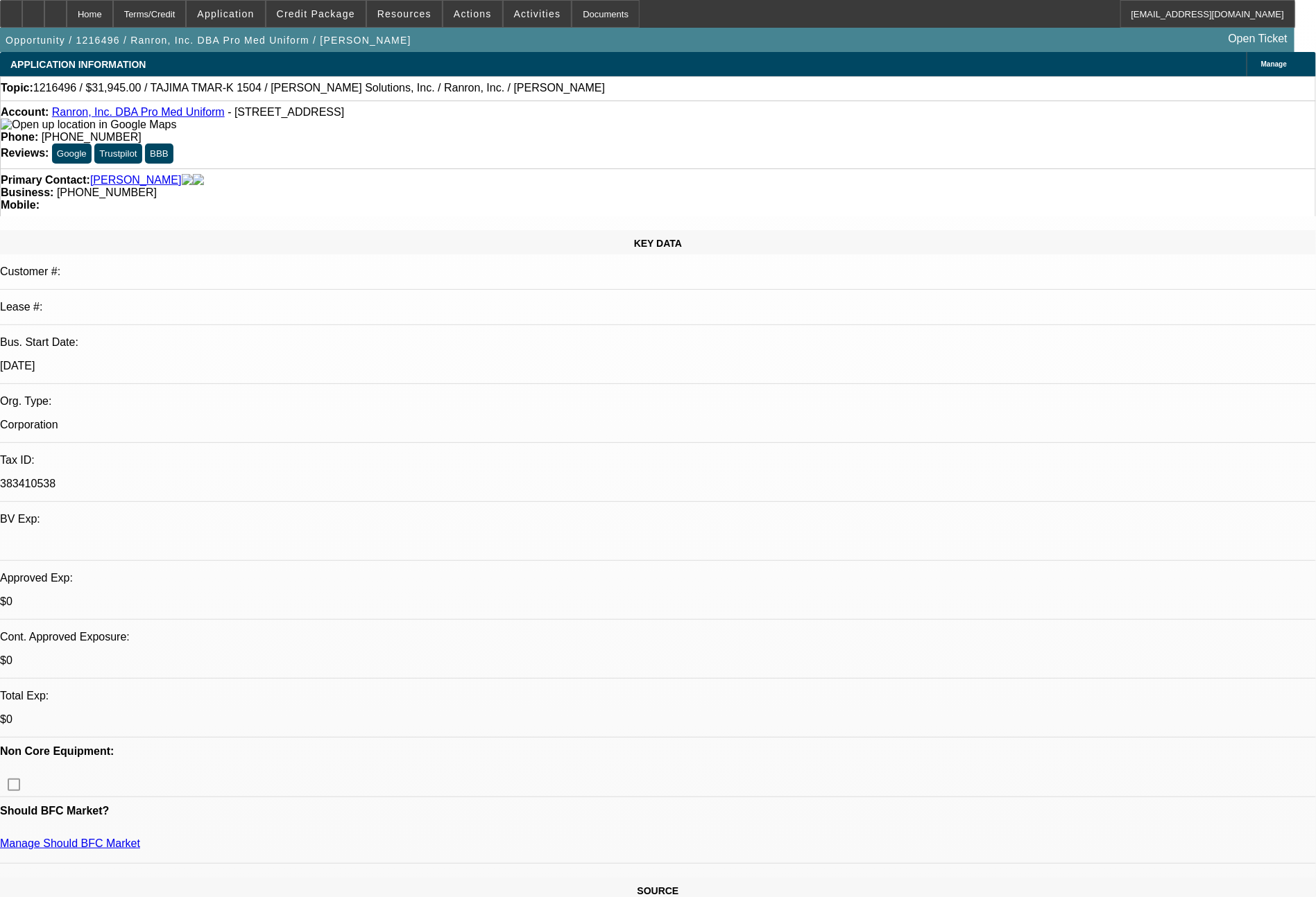
select select "0"
select select "2"
select select "0"
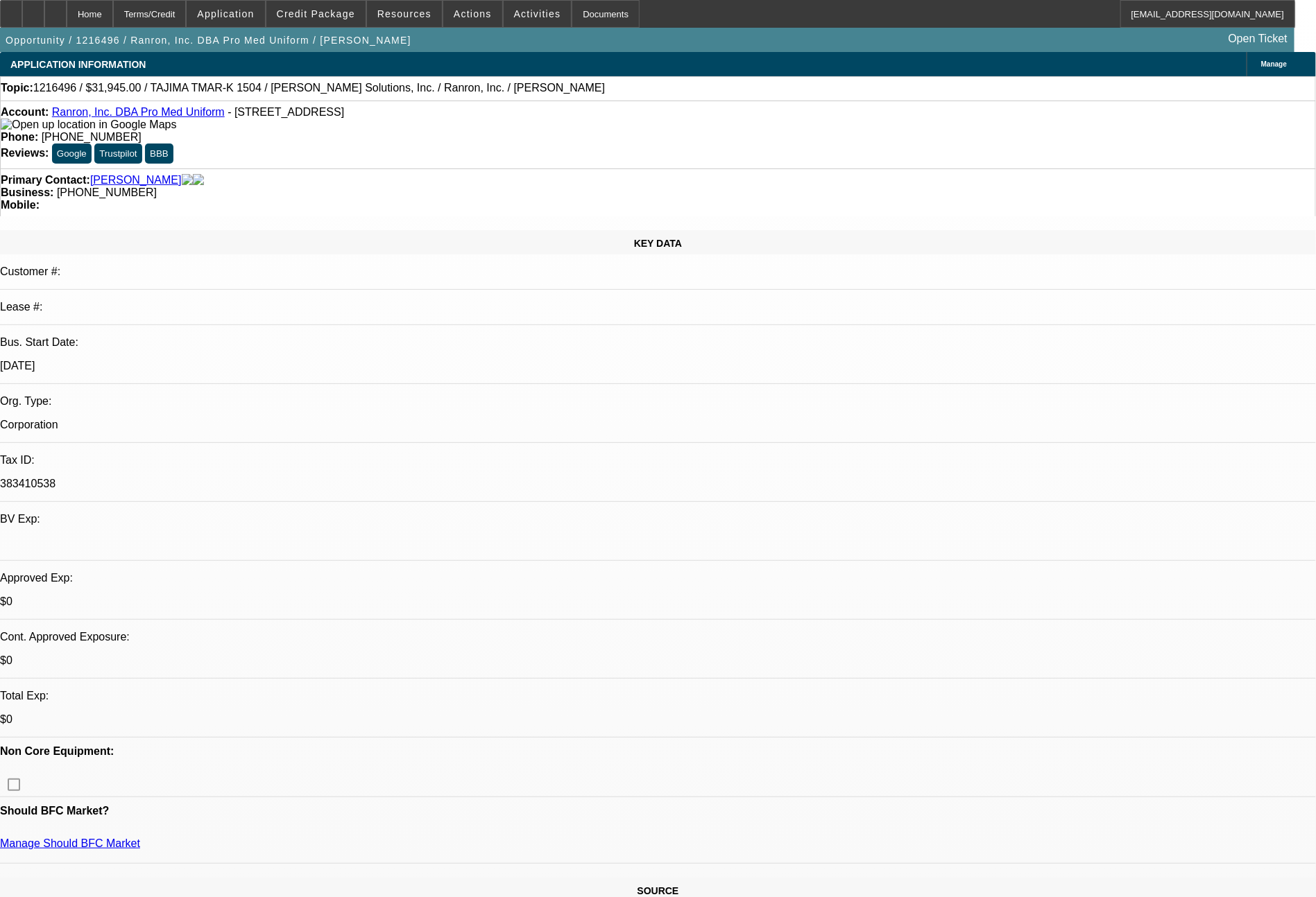
select select "0"
select select "2"
select select "0"
select select "2"
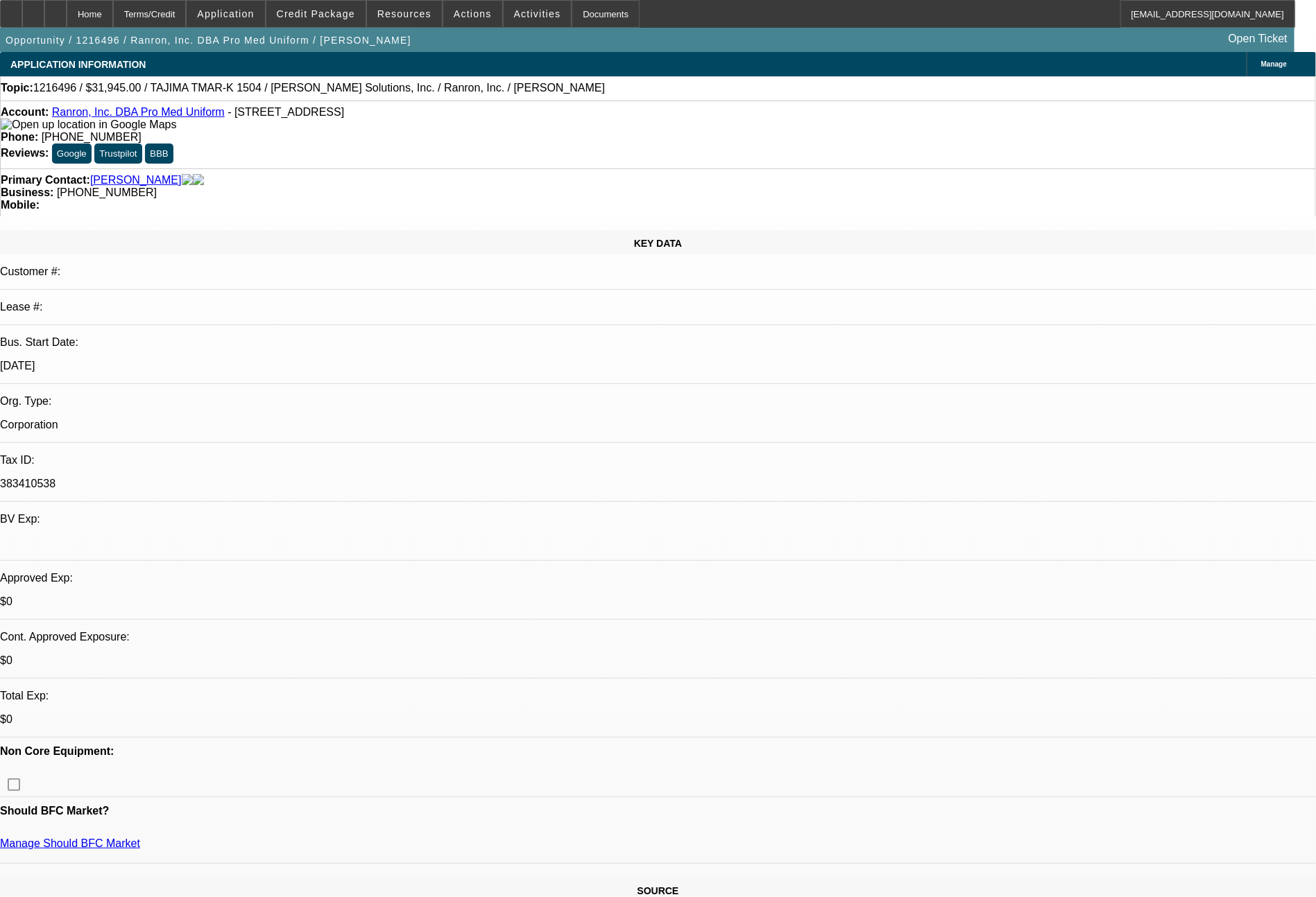
select select "0"
select select "2"
